Goal: Task Accomplishment & Management: Manage account settings

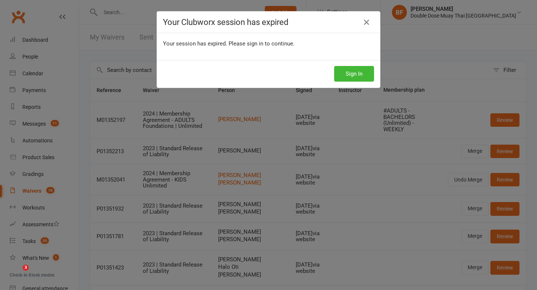
scroll to position [148, 0]
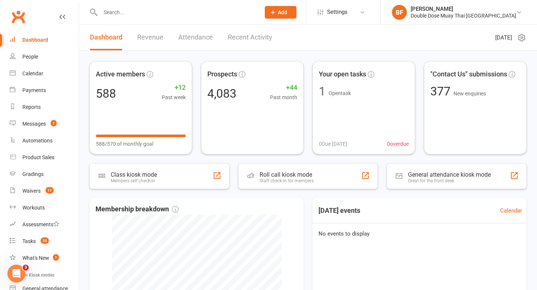
click at [133, 8] on input "text" at bounding box center [176, 12] width 157 height 10
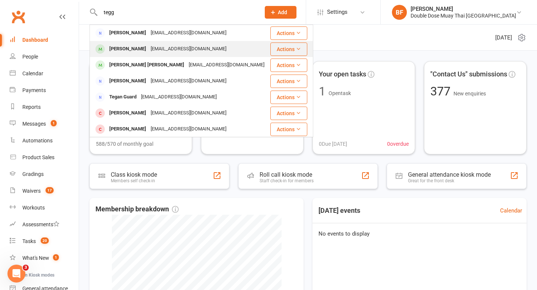
type input "tegg"
click at [159, 47] on div "camerontegg@yahoo.com.au" at bounding box center [188, 49] width 80 height 11
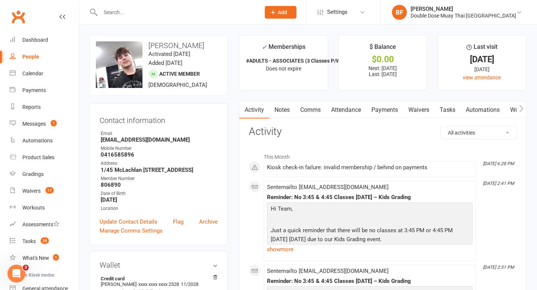
click at [383, 113] on link "Payments" at bounding box center [384, 109] width 37 height 17
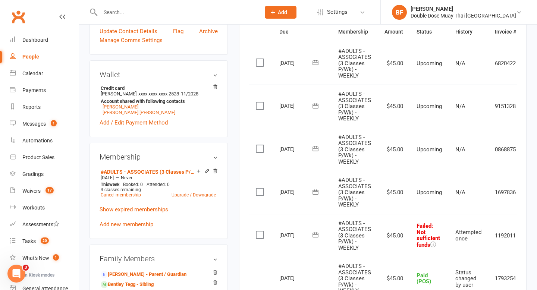
scroll to position [250, 0]
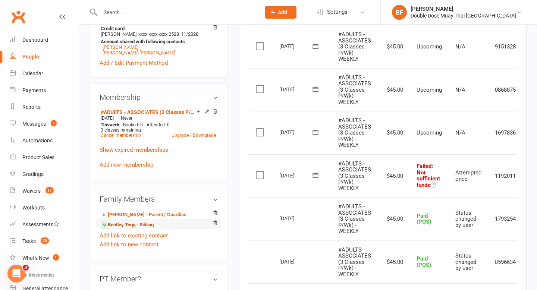
click at [143, 222] on link "Bentley Tegg - Sibling" at bounding box center [127, 225] width 53 height 8
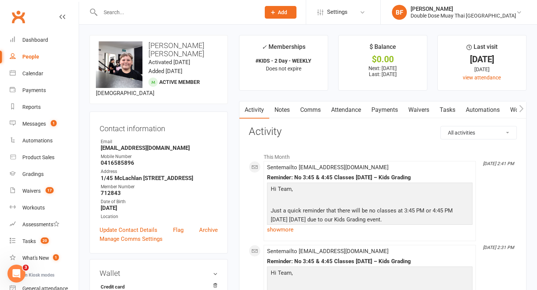
click at [382, 108] on link "Payments" at bounding box center [384, 109] width 37 height 17
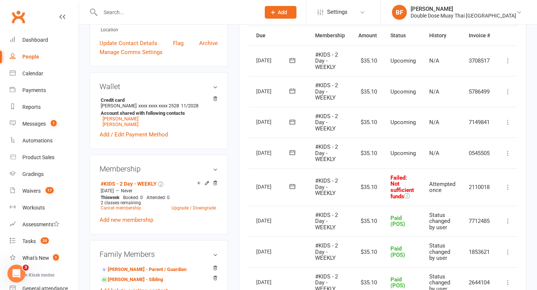
scroll to position [0, 22]
click at [508, 186] on icon at bounding box center [508, 186] width 7 height 7
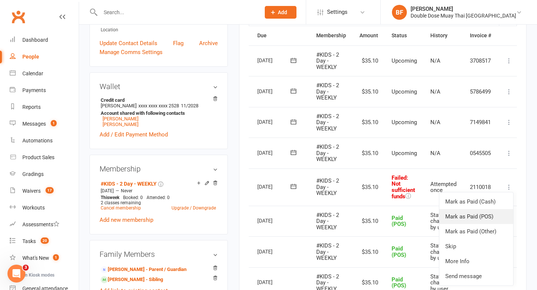
click at [486, 216] on link "Mark as Paid (POS)" at bounding box center [476, 216] width 74 height 15
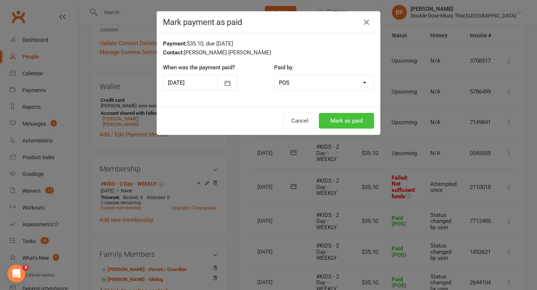
click at [349, 122] on button "Mark as paid" at bounding box center [346, 121] width 55 height 16
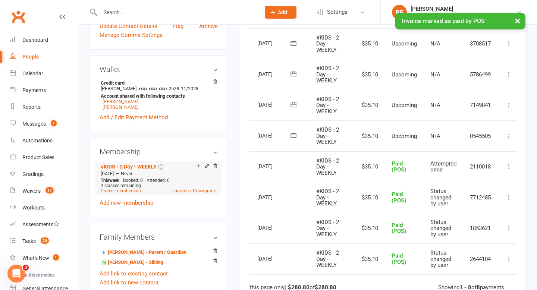
scroll to position [206, 0]
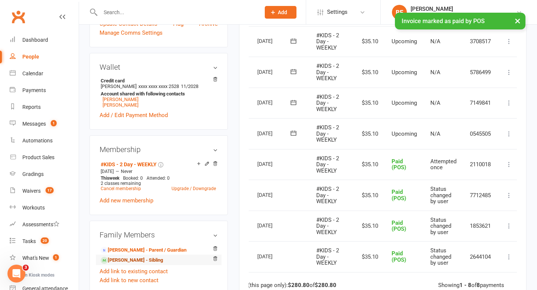
click at [145, 256] on link "Chase Tegg - Sibling" at bounding box center [132, 260] width 62 height 8
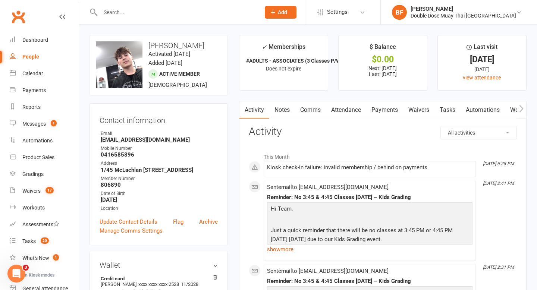
click at [382, 112] on link "Payments" at bounding box center [384, 109] width 37 height 17
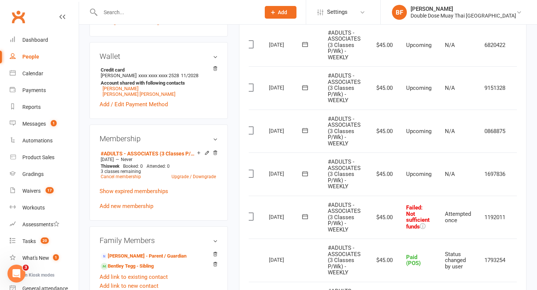
scroll to position [0, 29]
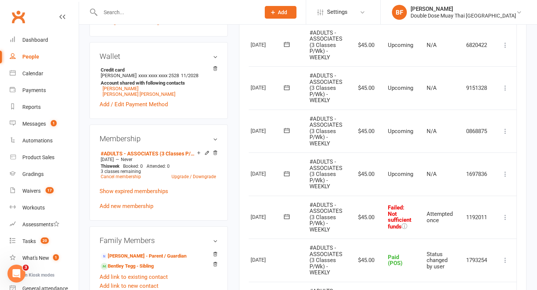
click at [504, 218] on icon at bounding box center [504, 217] width 7 height 7
click at [484, 247] on link "Mark as Paid (POS)" at bounding box center [472, 246] width 74 height 15
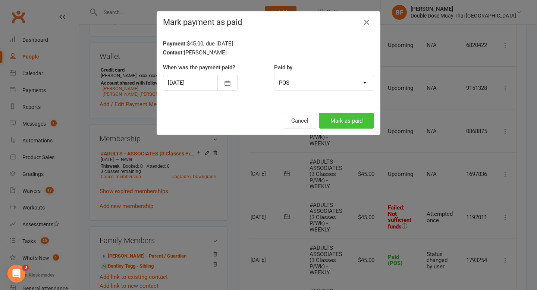
click at [340, 114] on button "Mark as paid" at bounding box center [346, 121] width 55 height 16
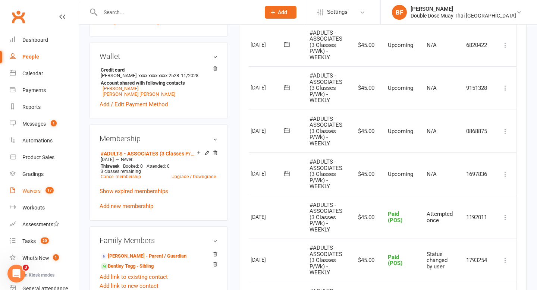
click at [35, 191] on div "Waivers" at bounding box center [31, 191] width 18 height 6
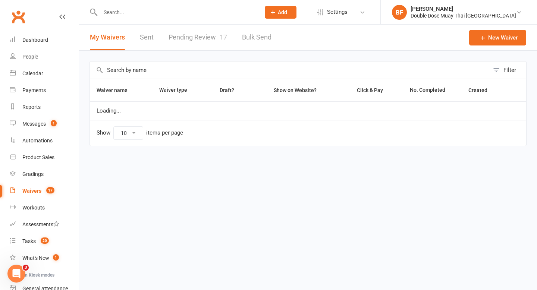
click at [191, 32] on link "Pending Review 17" at bounding box center [197, 38] width 59 height 26
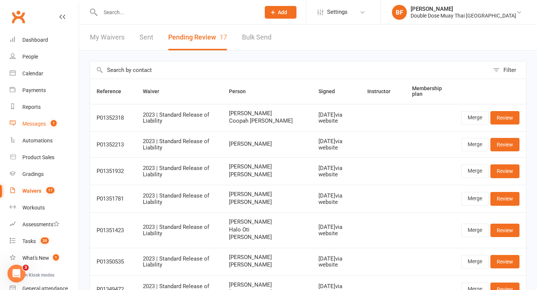
click at [25, 130] on link "Messages 1" at bounding box center [44, 124] width 69 height 17
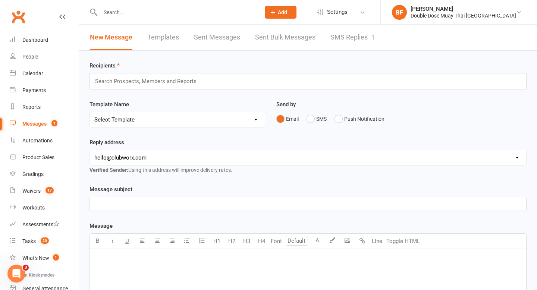
click at [348, 29] on link "SMS Replies 1" at bounding box center [352, 38] width 45 height 26
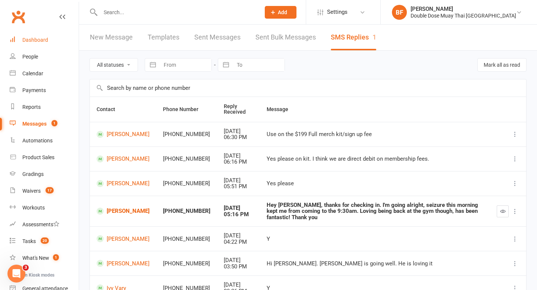
click at [33, 44] on link "Dashboard" at bounding box center [44, 40] width 69 height 17
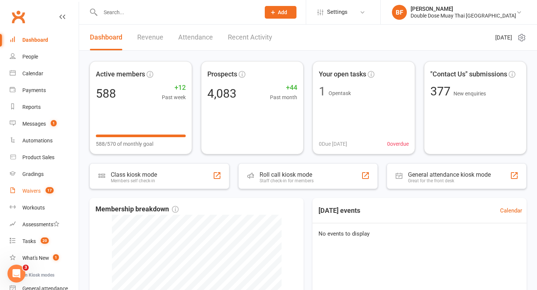
click at [47, 190] on span "17" at bounding box center [49, 190] width 8 height 6
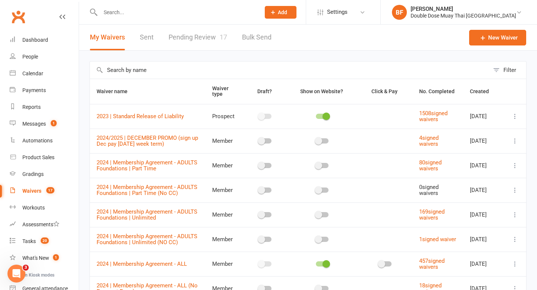
click at [199, 33] on link "Pending Review 17" at bounding box center [197, 38] width 59 height 26
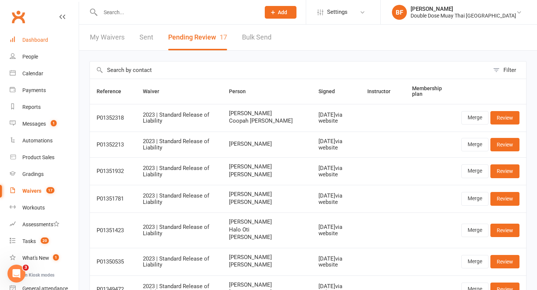
click at [27, 38] on div "Dashboard" at bounding box center [35, 40] width 26 height 6
